Goal: Task Accomplishment & Management: Use online tool/utility

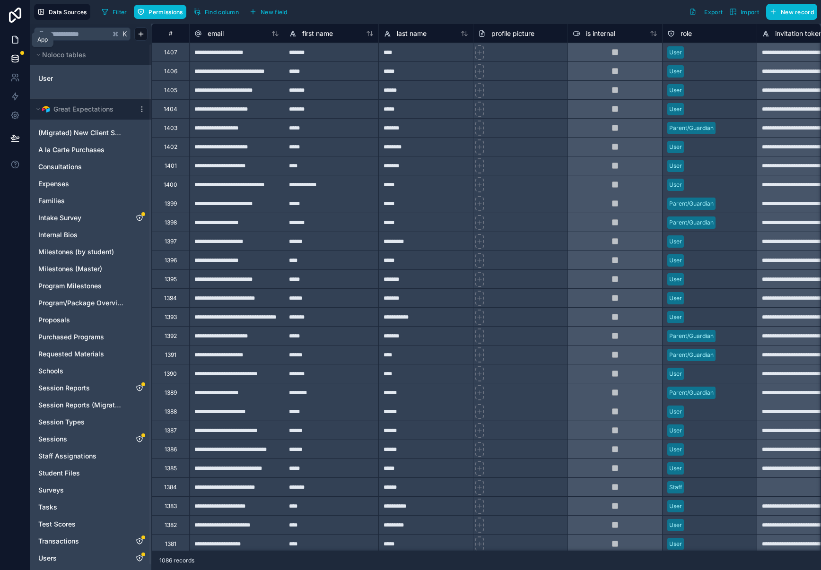
click at [10, 42] on icon at bounding box center [14, 39] width 9 height 9
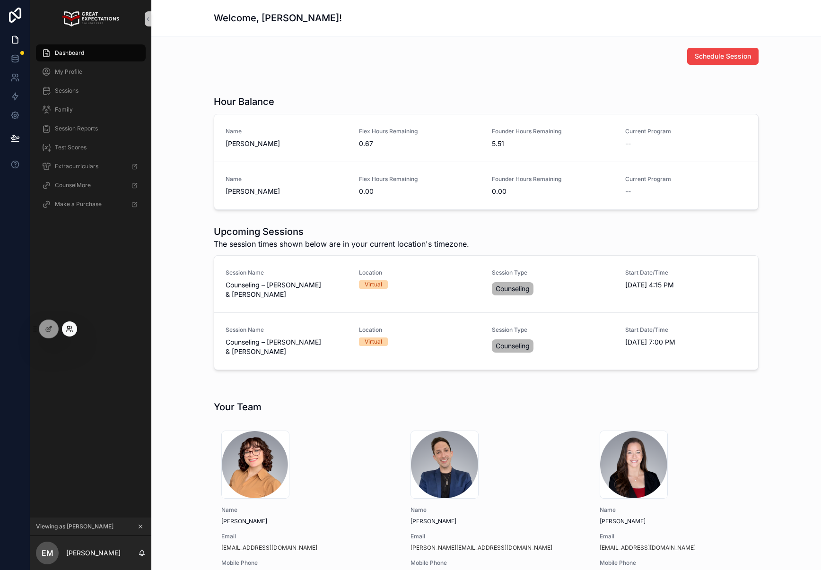
click at [66, 331] on icon at bounding box center [70, 329] width 8 height 8
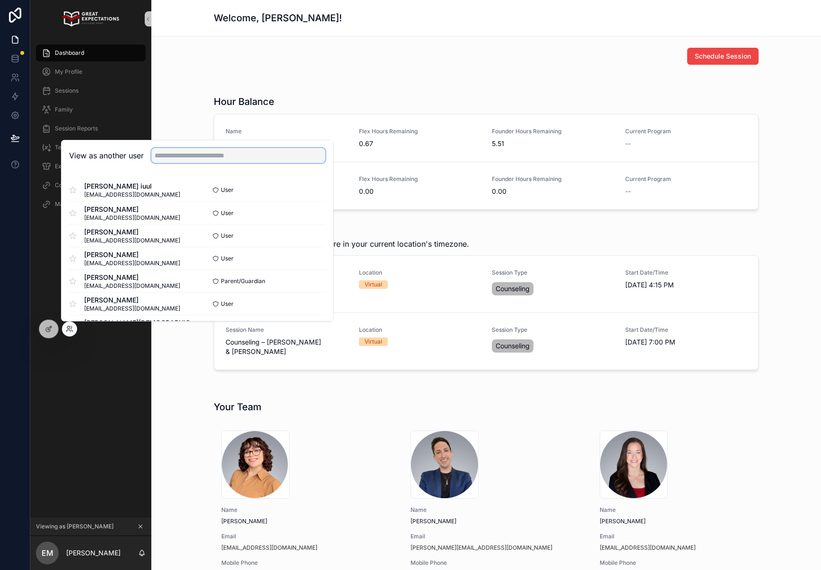
click at [182, 158] on input "text" at bounding box center [238, 155] width 174 height 15
type input "******"
click at [318, 258] on button "Select" at bounding box center [313, 258] width 25 height 14
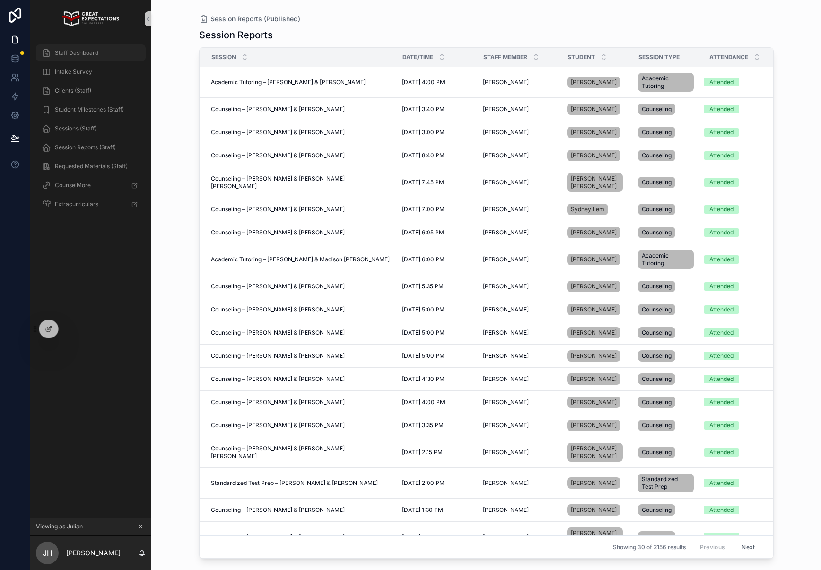
click at [87, 52] on span "Staff Dashboard" at bounding box center [76, 53] width 43 height 8
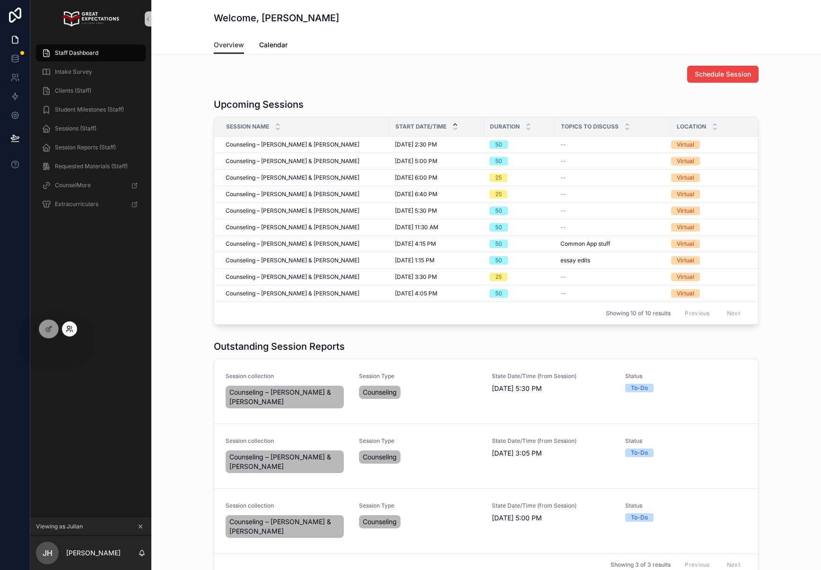
click at [72, 329] on icon at bounding box center [70, 329] width 8 height 8
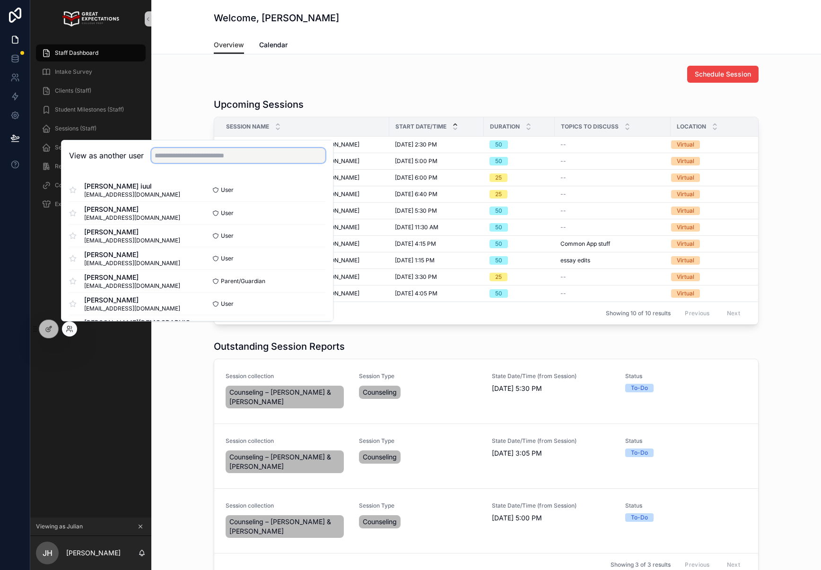
click at [228, 156] on input "text" at bounding box center [238, 155] width 174 height 15
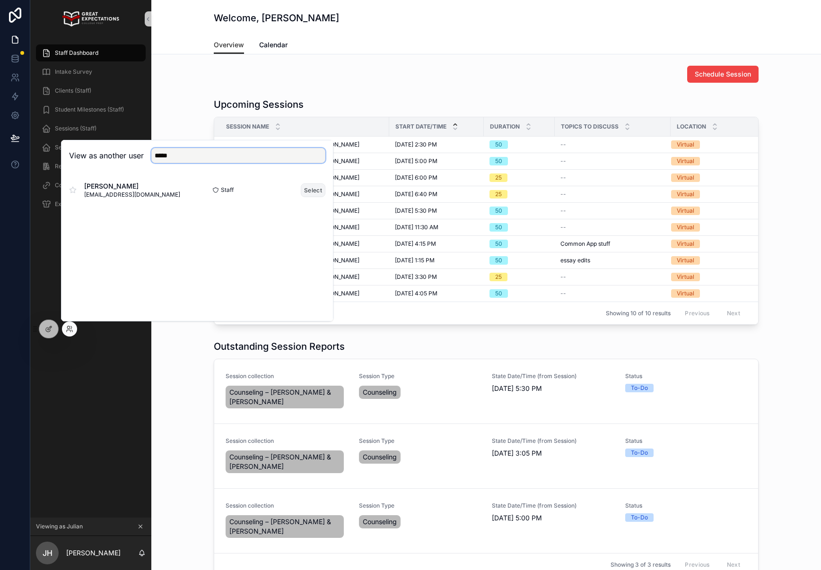
type input "*****"
click at [319, 185] on button "Select" at bounding box center [313, 190] width 25 height 14
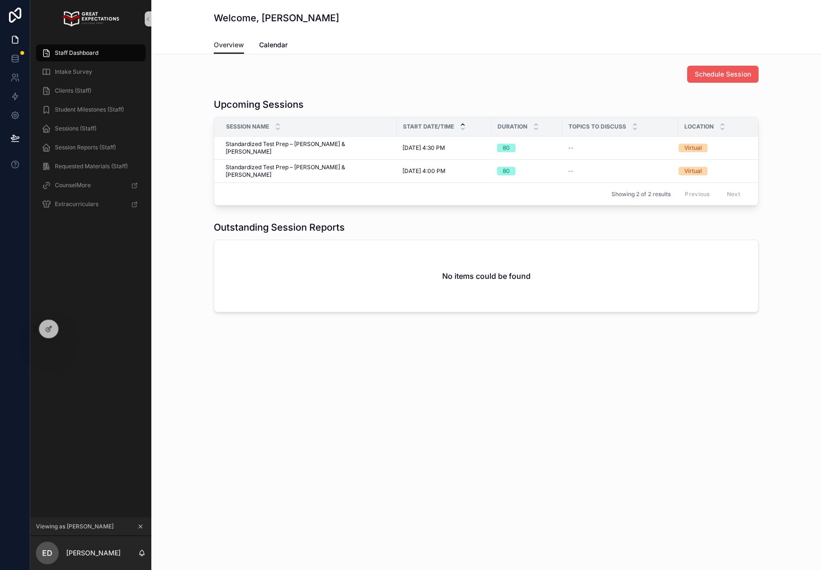
click at [740, 75] on span "Schedule Session" at bounding box center [722, 73] width 56 height 9
click at [712, 71] on span "Schedule Session" at bounding box center [722, 73] width 56 height 9
